Goal: Register for event/course

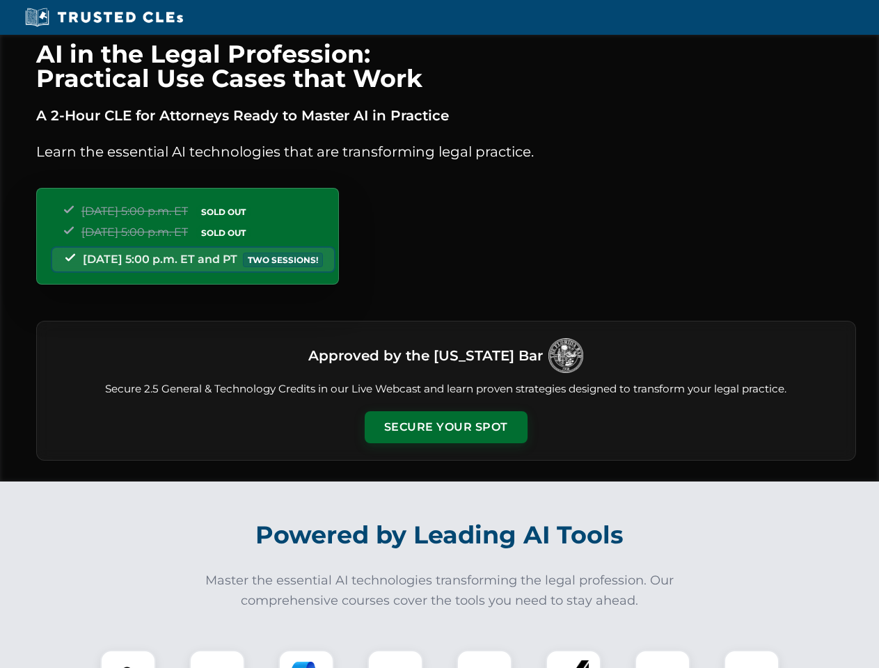
click at [445, 427] on button "Secure Your Spot" at bounding box center [446, 427] width 163 height 32
click at [128, 659] on img at bounding box center [128, 677] width 40 height 40
click at [217, 659] on div at bounding box center [217, 678] width 56 height 56
click at [306, 659] on div at bounding box center [306, 678] width 56 height 56
click at [395, 659] on img at bounding box center [395, 677] width 39 height 39
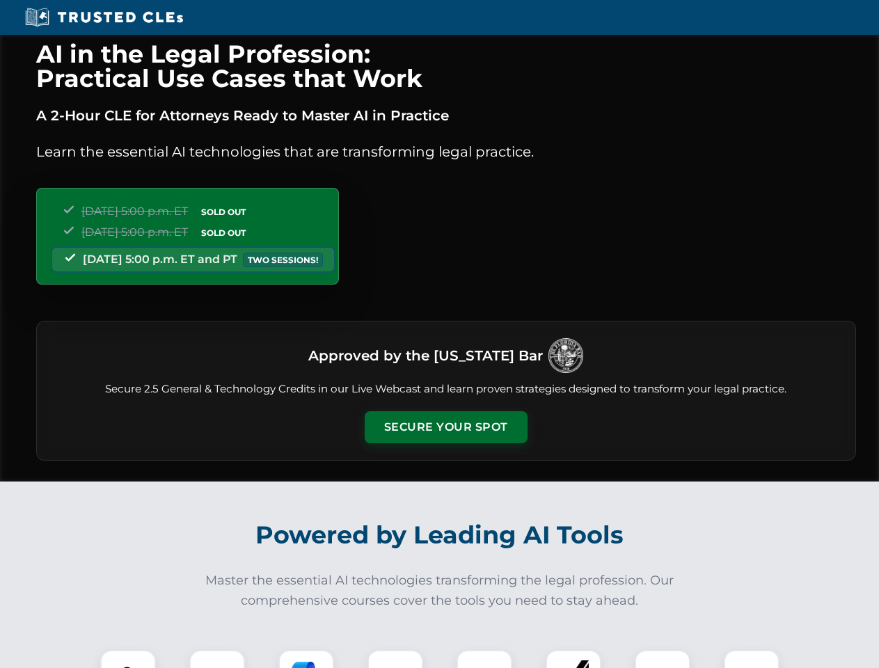
click at [484, 659] on div at bounding box center [484, 678] width 56 height 56
